Goal: Transaction & Acquisition: Purchase product/service

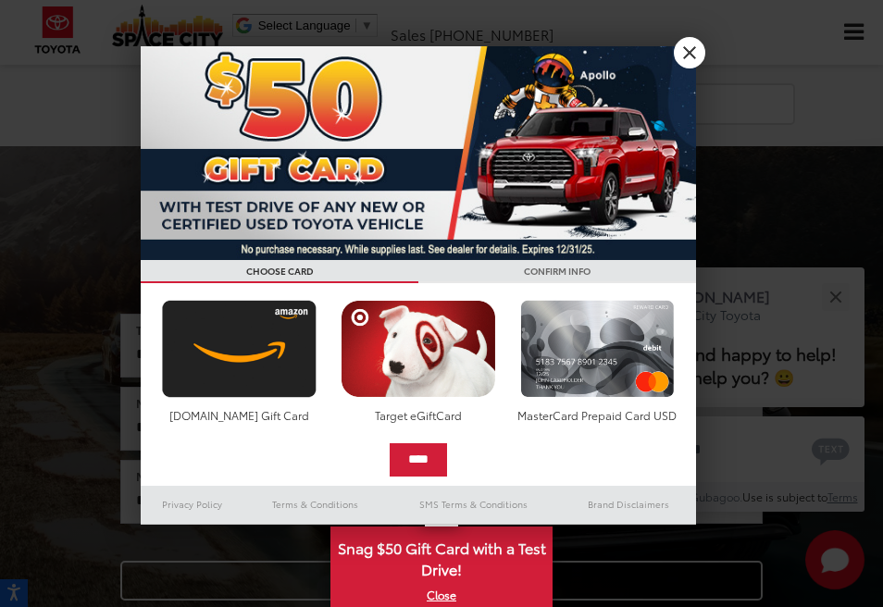
click at [700, 50] on link "X" at bounding box center [689, 52] width 31 height 31
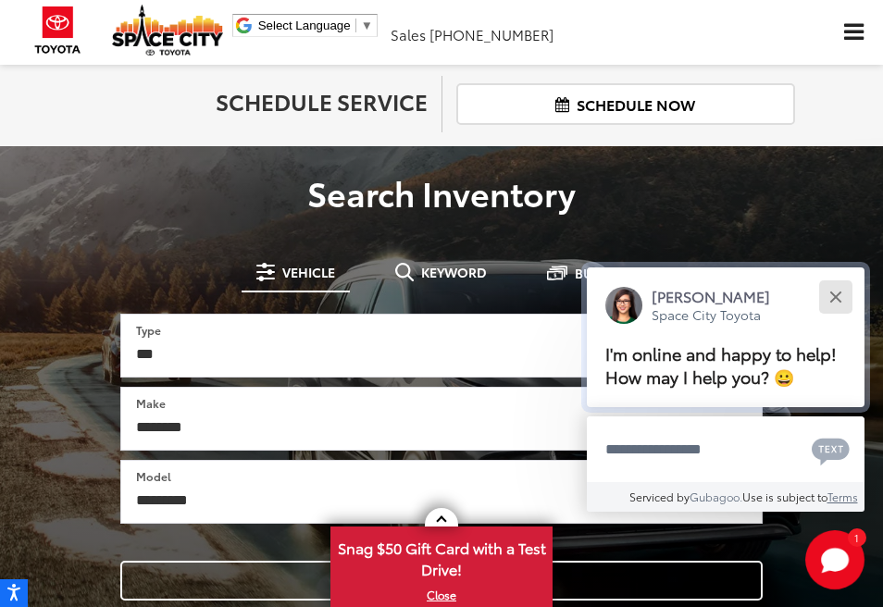
drag, startPoint x: 838, startPoint y: 301, endPoint x: 844, endPoint y: 279, distance: 22.9
click at [837, 301] on button "Close" at bounding box center [835, 297] width 40 height 40
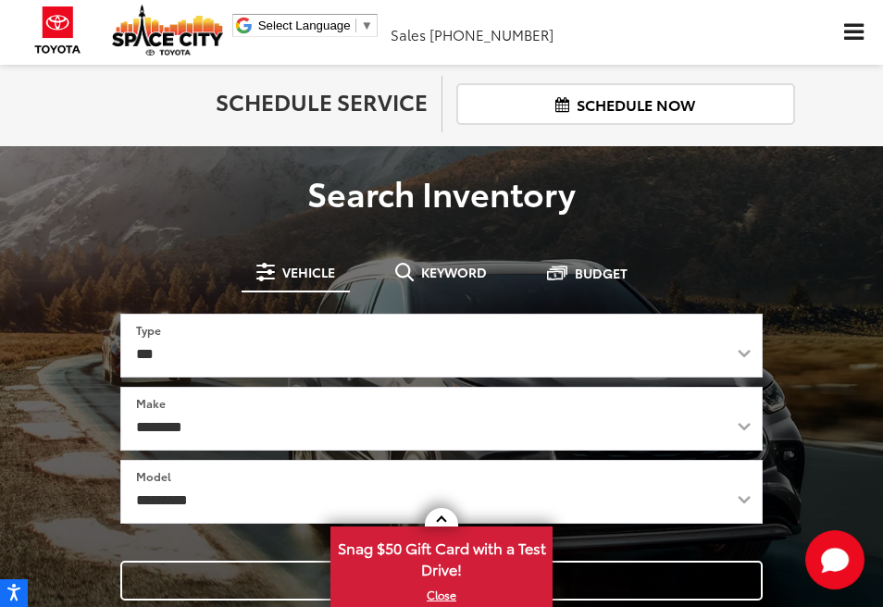
click at [848, 40] on span "Click to show site navigation" at bounding box center [853, 33] width 19 height 18
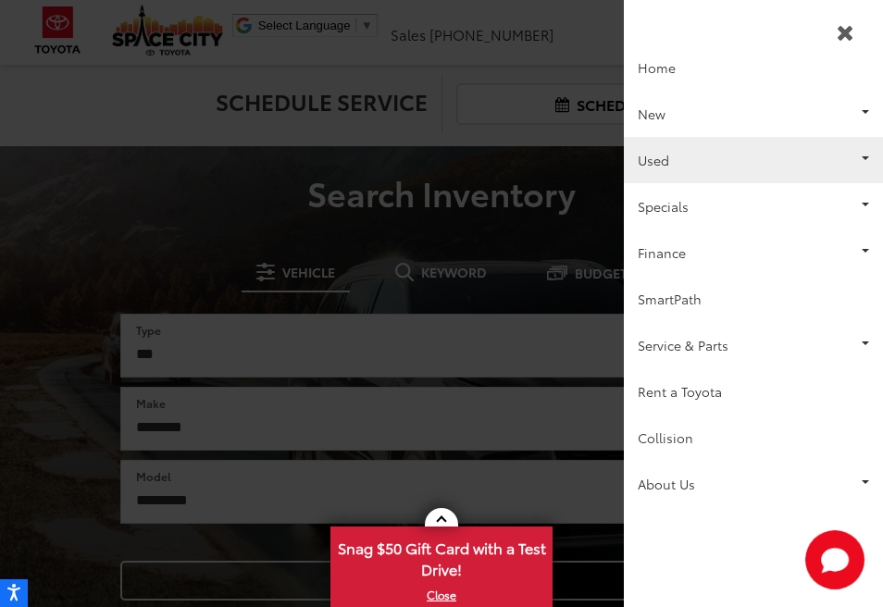
click at [672, 152] on link "Used" at bounding box center [753, 160] width 259 height 46
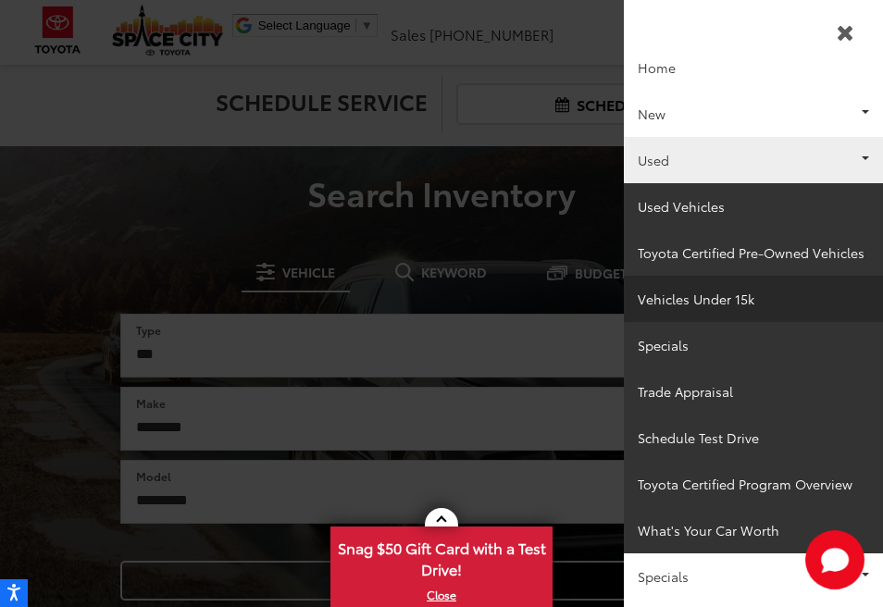
drag, startPoint x: 684, startPoint y: 307, endPoint x: 674, endPoint y: 296, distance: 15.1
click at [683, 306] on link "Vehicles Under 15k" at bounding box center [753, 299] width 259 height 46
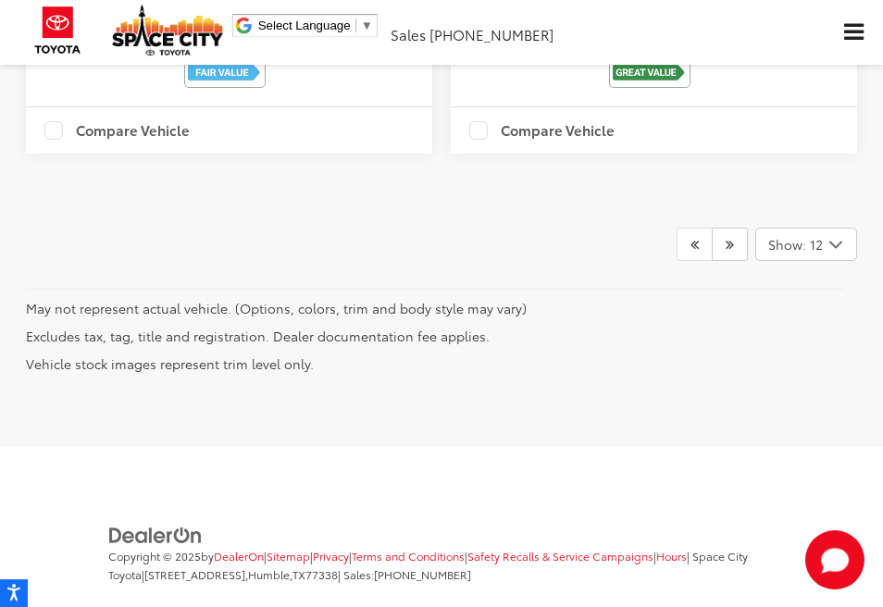
scroll to position [6646, 0]
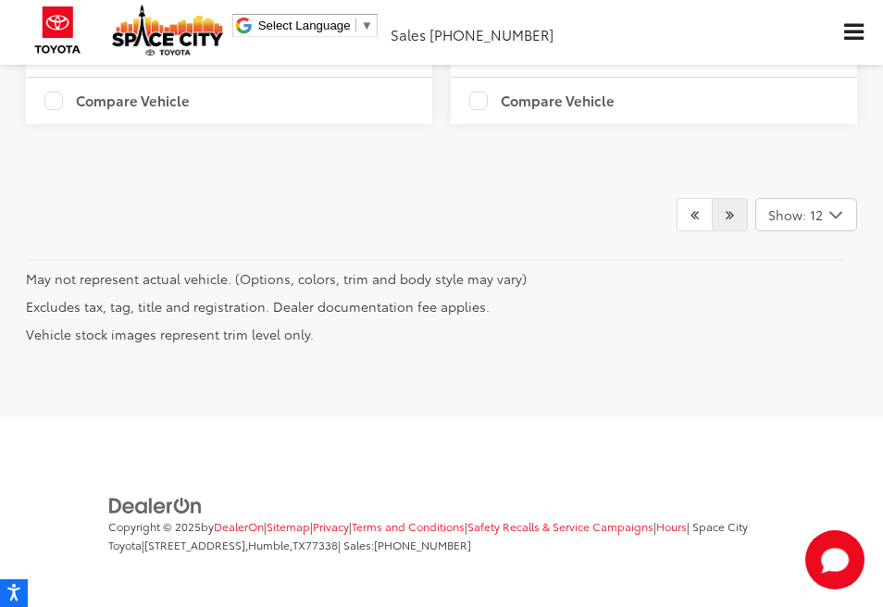
click at [730, 222] on icon "Next" at bounding box center [729, 214] width 8 height 15
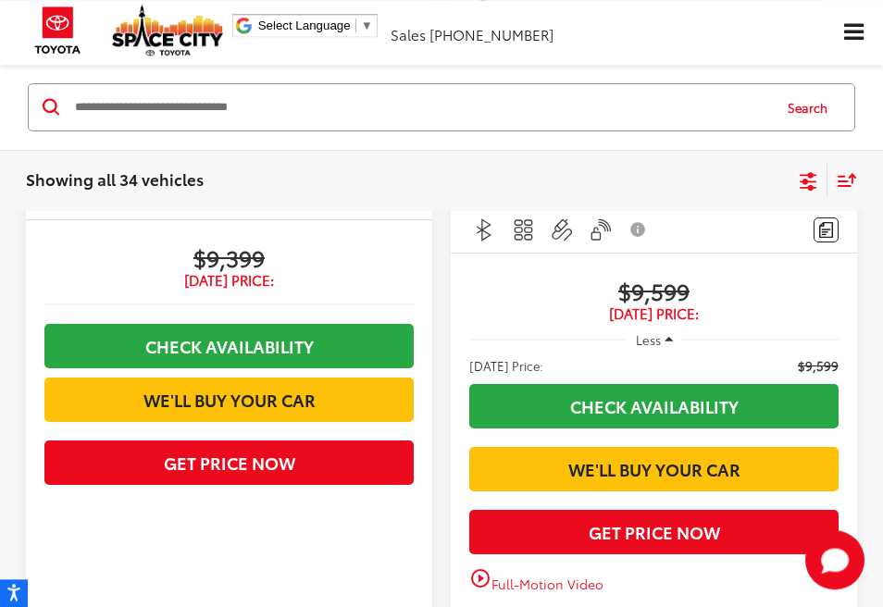
scroll to position [585, 0]
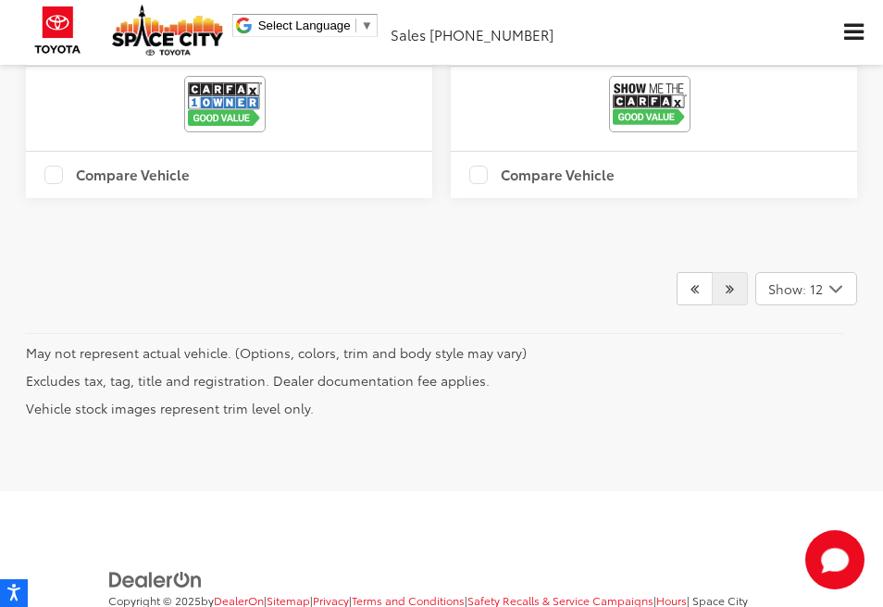
scroll to position [6683, 0]
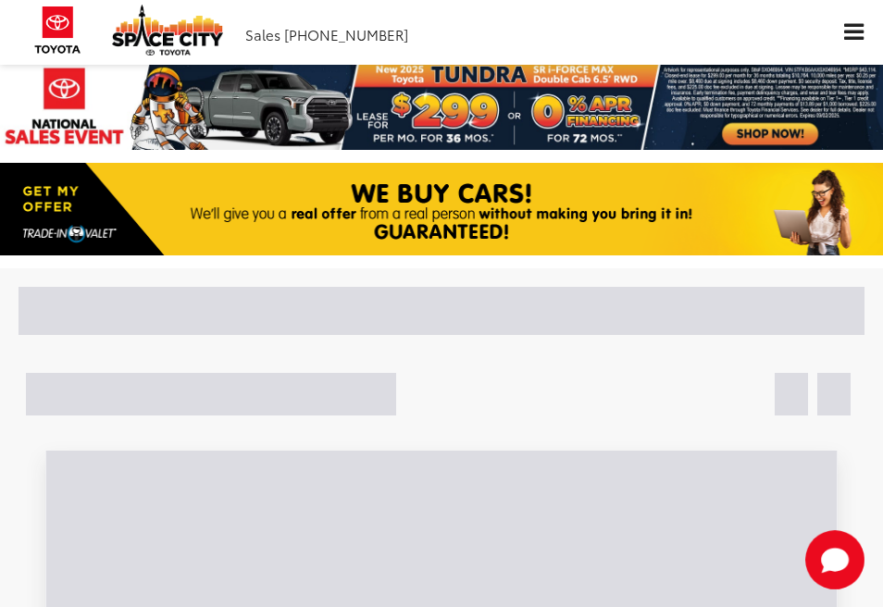
scroll to position [4420, 0]
